Goal: Task Accomplishment & Management: Use online tool/utility

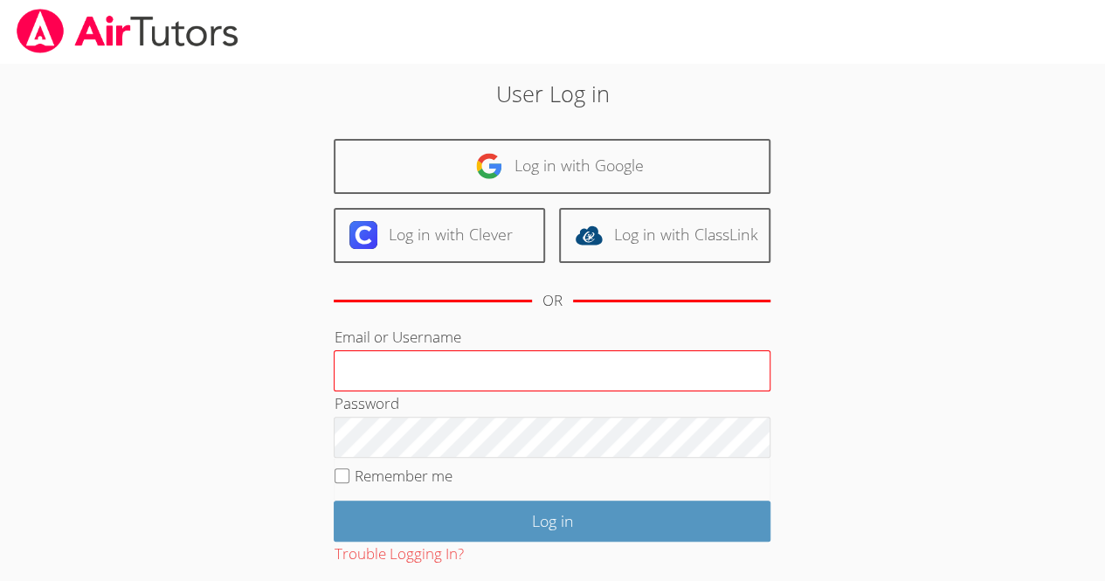
scroll to position [96, 0]
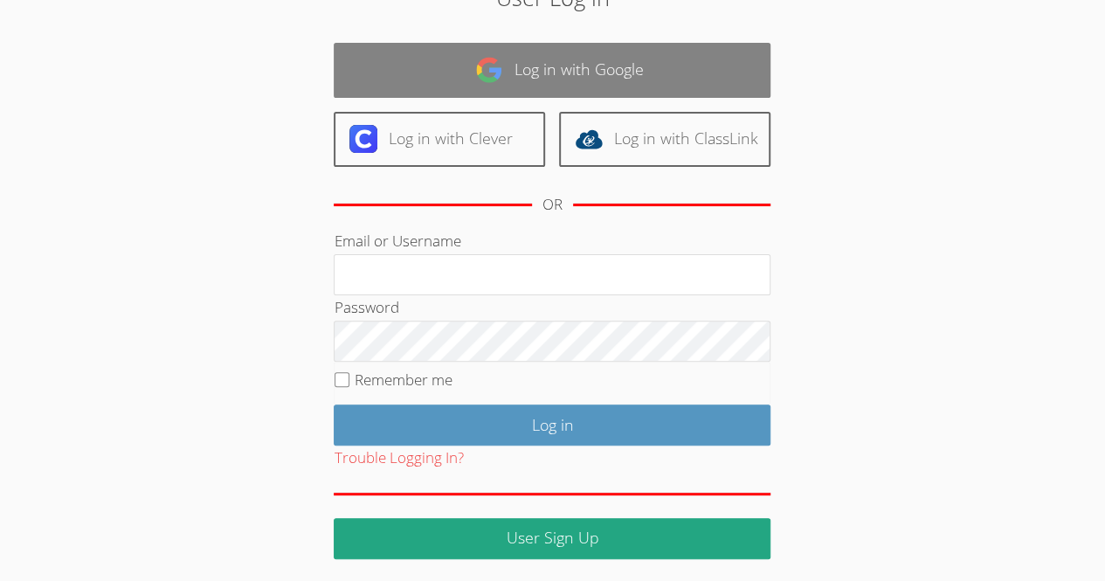
click at [535, 74] on link "Log in with Google" at bounding box center [552, 70] width 437 height 55
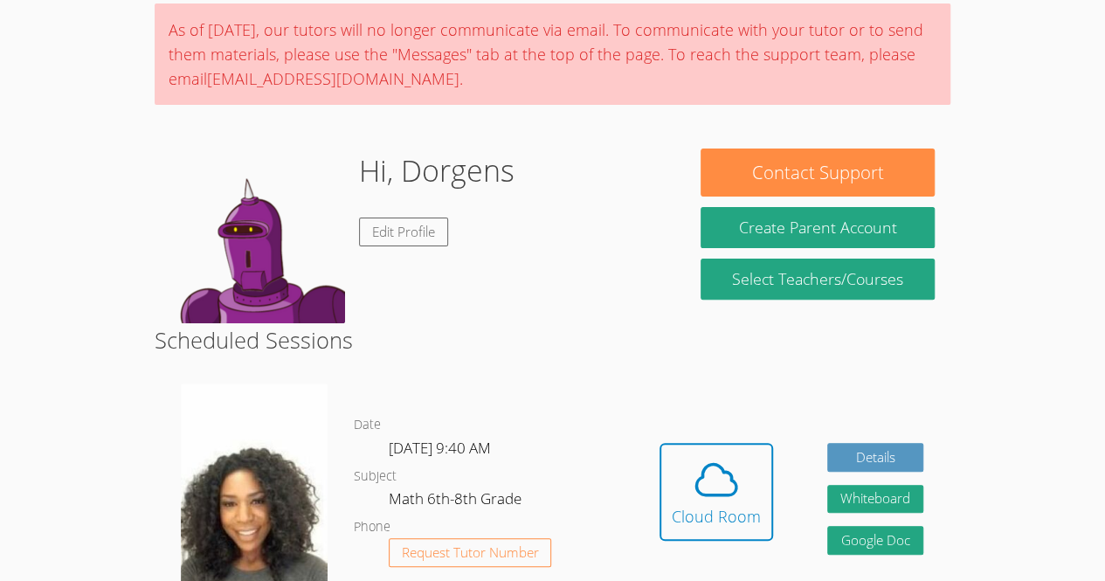
scroll to position [135, 0]
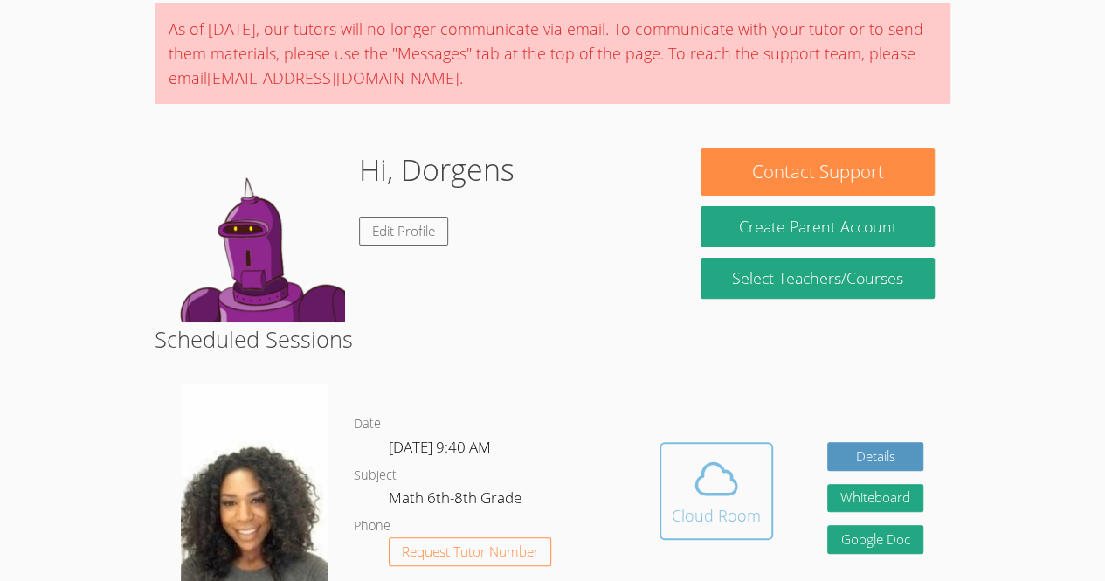
click at [699, 486] on icon at bounding box center [716, 478] width 49 height 49
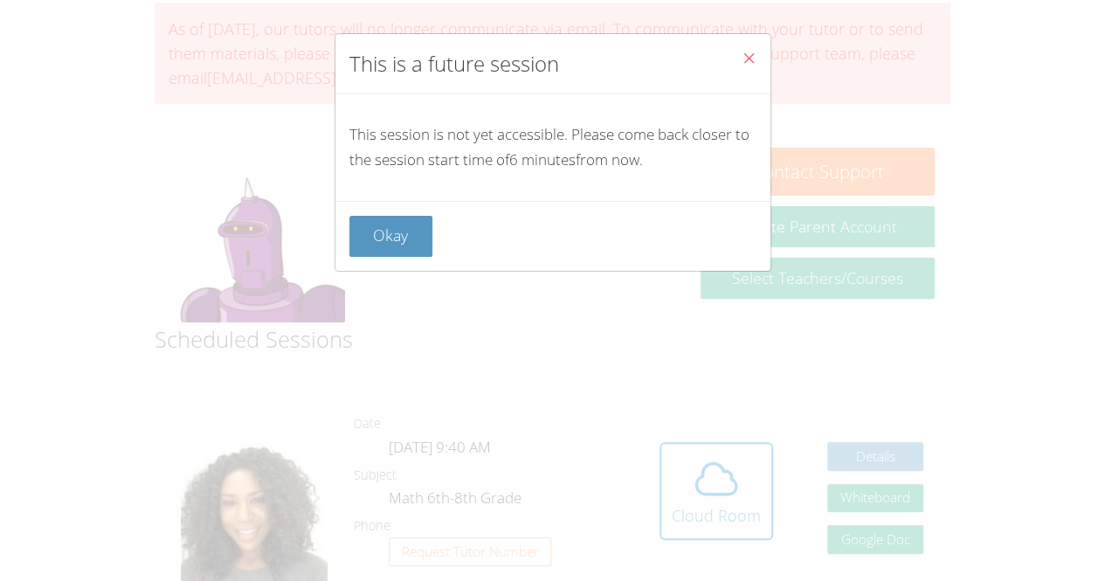
click at [742, 62] on icon "Close" at bounding box center [749, 58] width 15 height 15
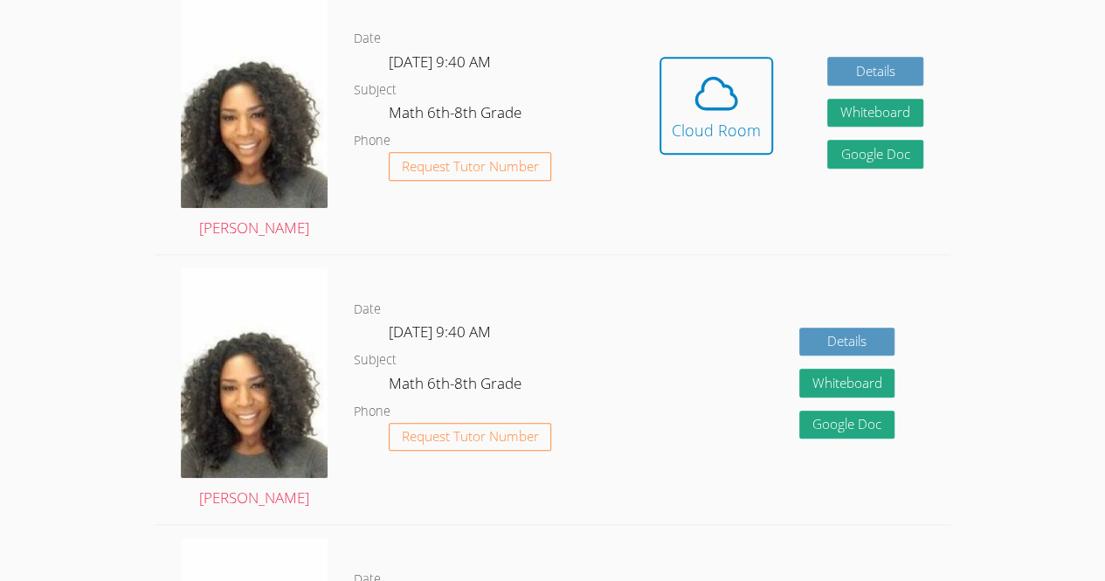
scroll to position [521, 0]
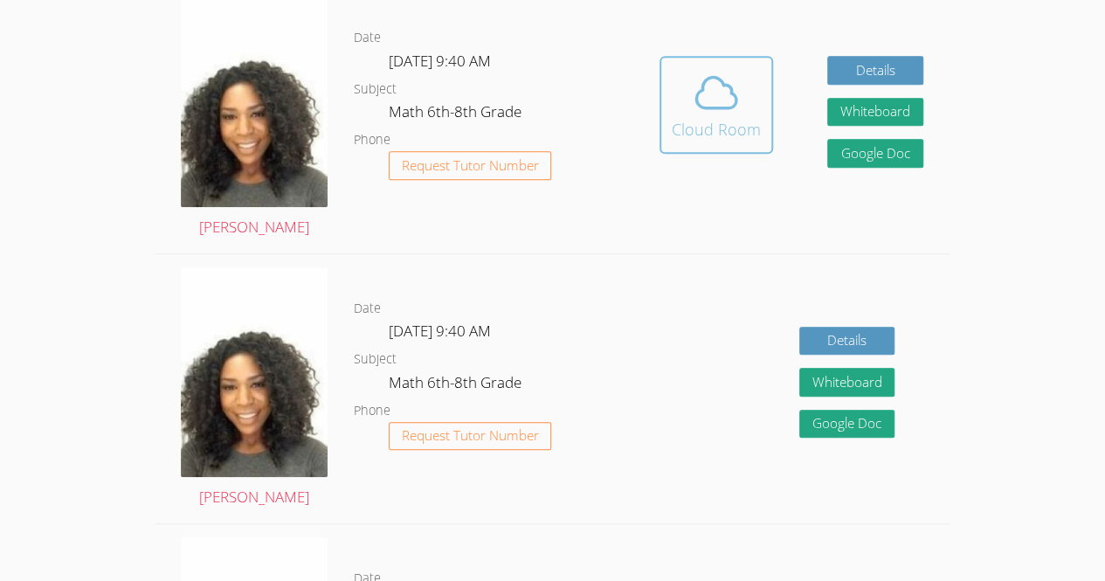
click at [713, 83] on icon at bounding box center [716, 92] width 49 height 49
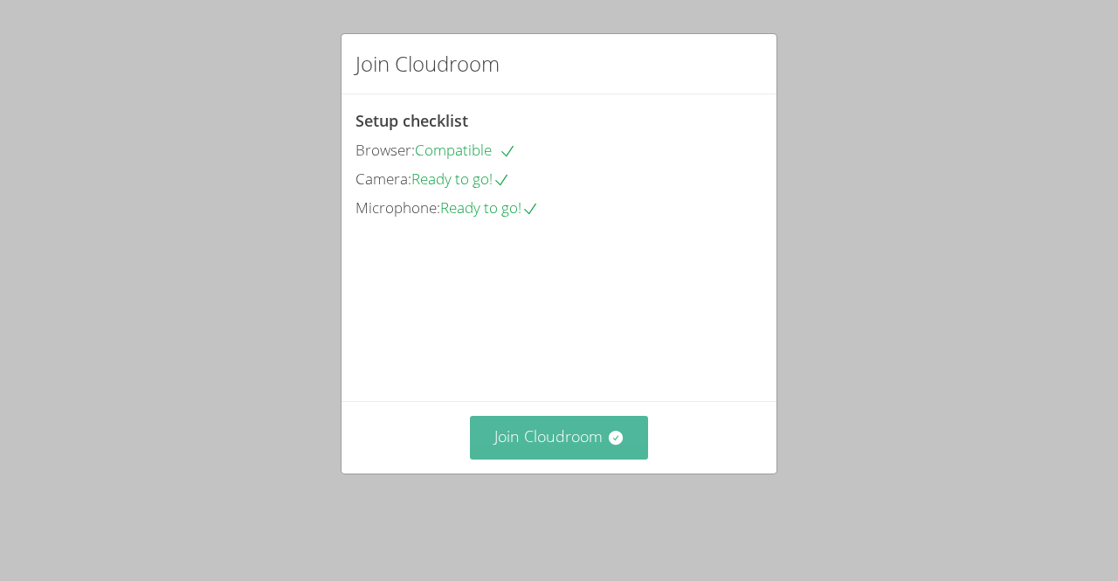
click at [587, 459] on button "Join Cloudroom" at bounding box center [559, 437] width 179 height 43
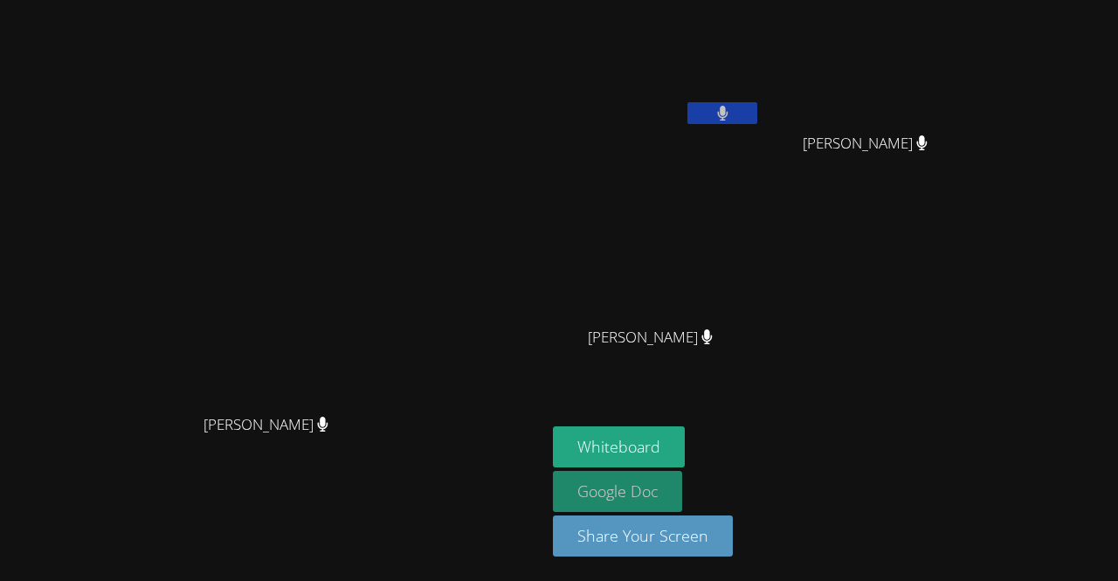
click at [682, 472] on link "Google Doc" at bounding box center [617, 491] width 129 height 41
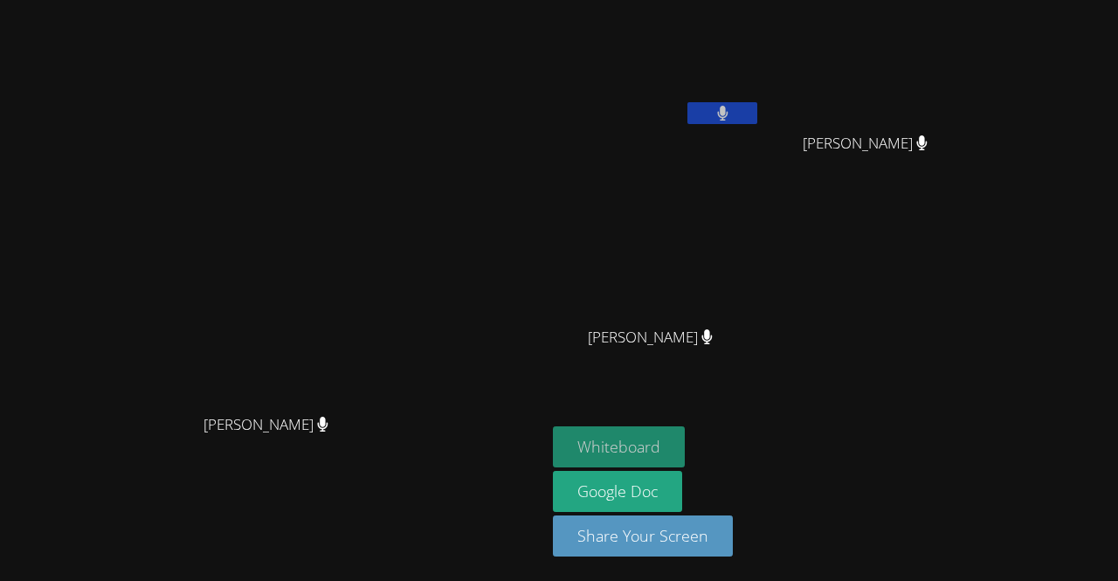
click at [685, 446] on button "Whiteboard" at bounding box center [619, 446] width 132 height 41
